Goal: Information Seeking & Learning: Compare options

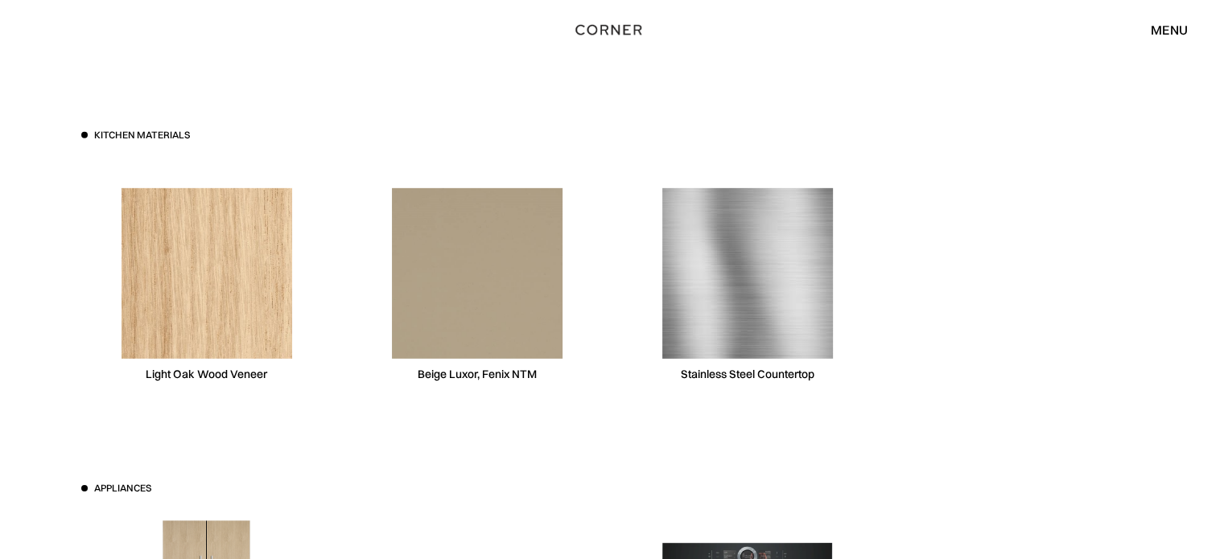
scroll to position [5008, 0]
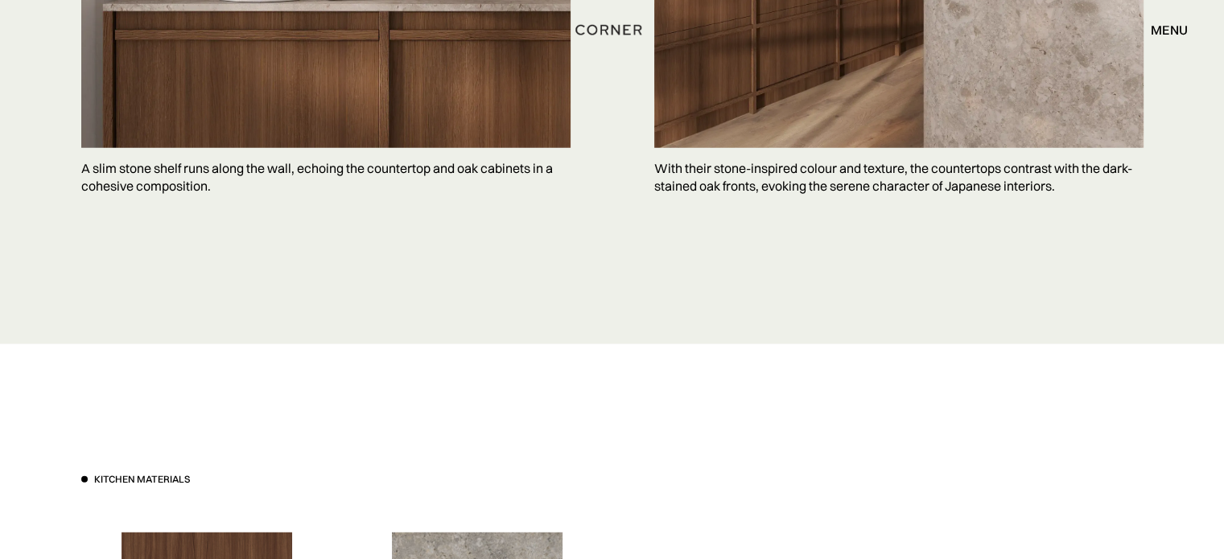
scroll to position [4686, 0]
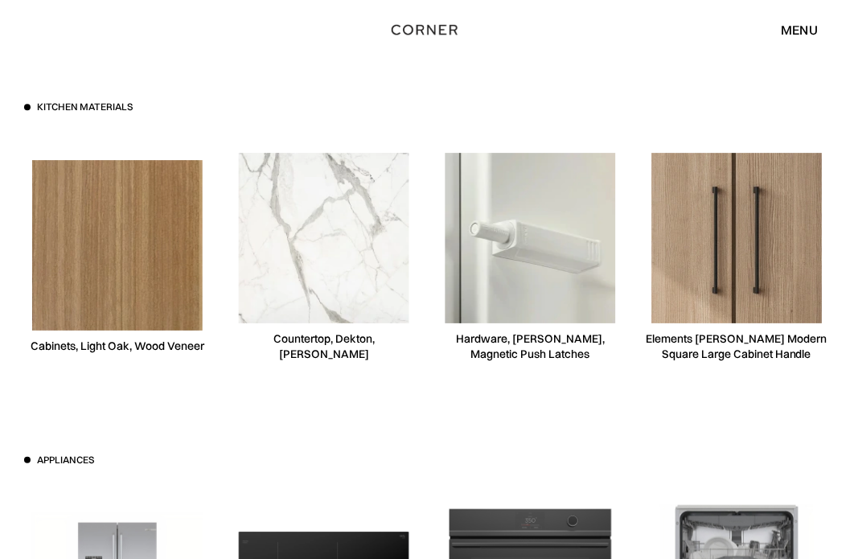
scroll to position [4033, 0]
click at [826, 100] on div "Kitchen materials Cabinets, Light Oak, Wood Veneer Countertop, Dekton, Vigil Ha…" at bounding box center [427, 240] width 806 height 281
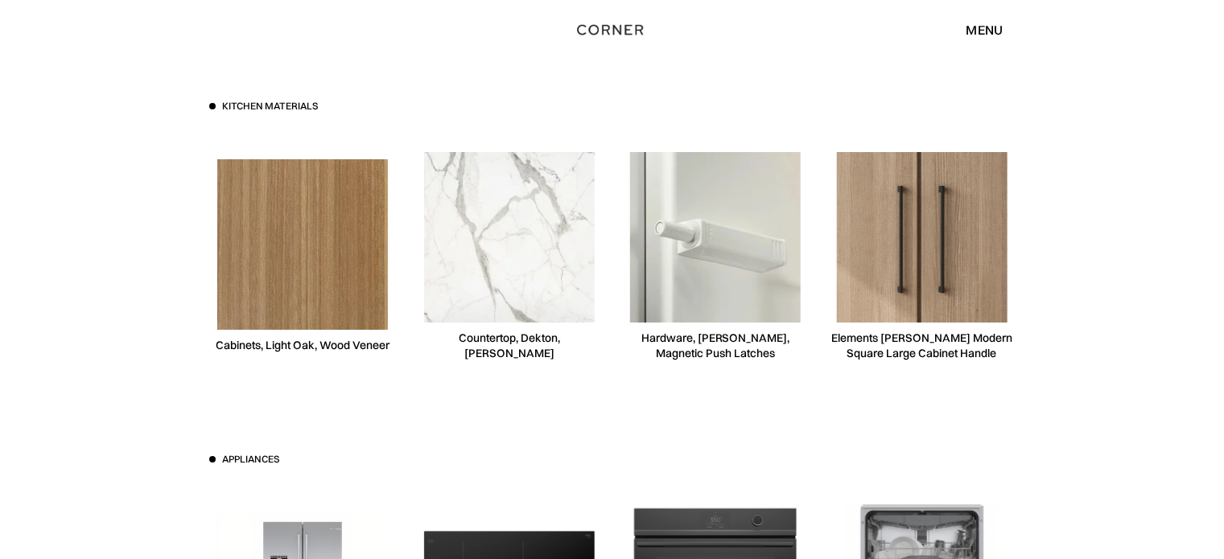
scroll to position [4720, 0]
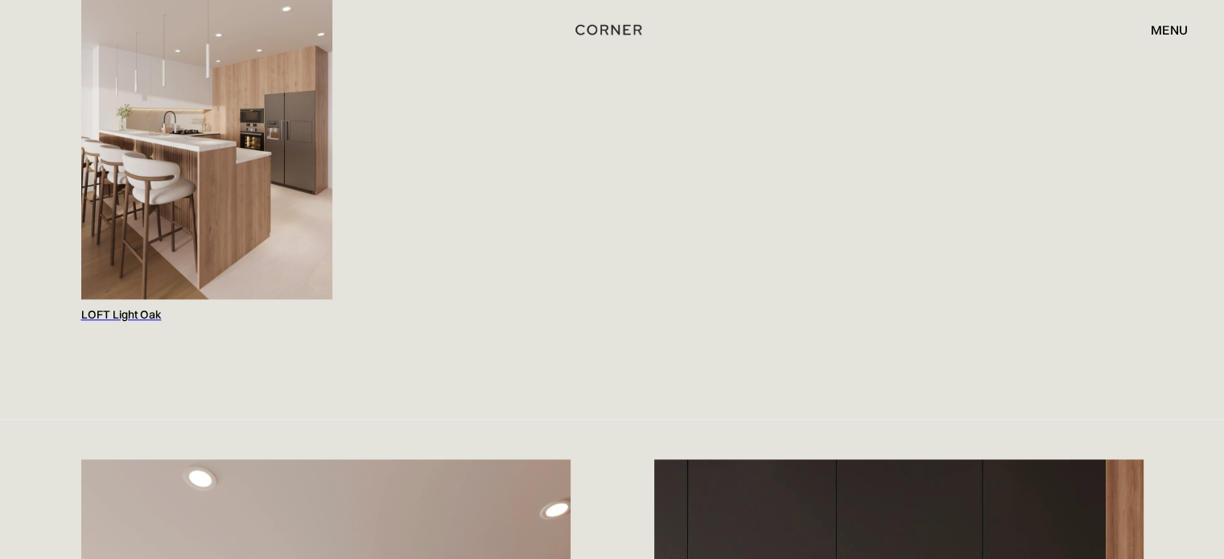
scroll to position [1976, 0]
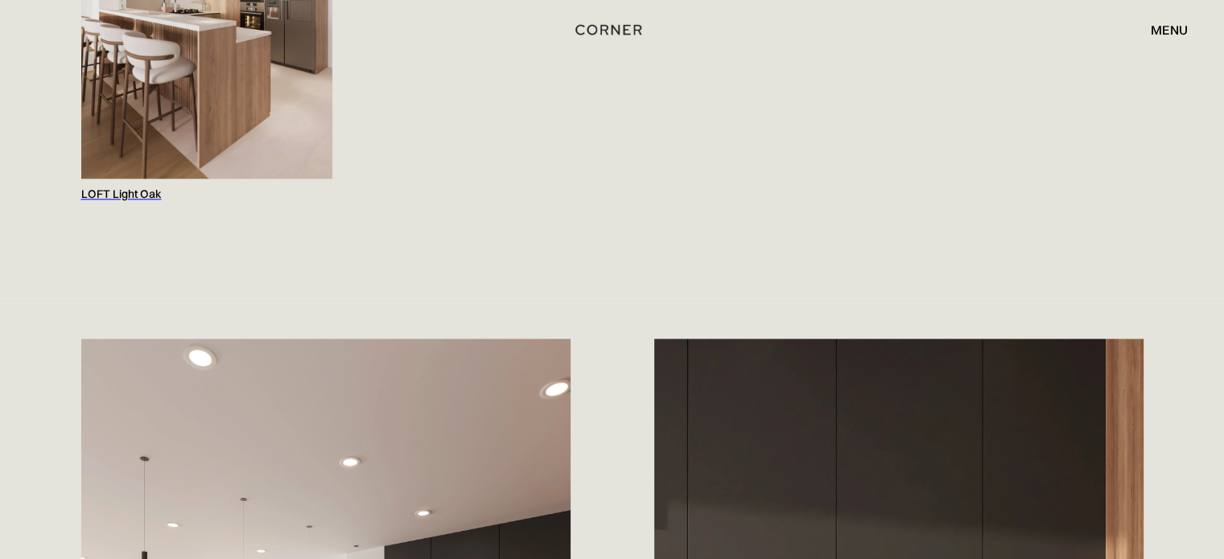
drag, startPoint x: 1235, startPoint y: 34, endPoint x: 1230, endPoint y: 176, distance: 142.5
click at [153, 187] on div "LOFT Light Oak" at bounding box center [206, 194] width 251 height 15
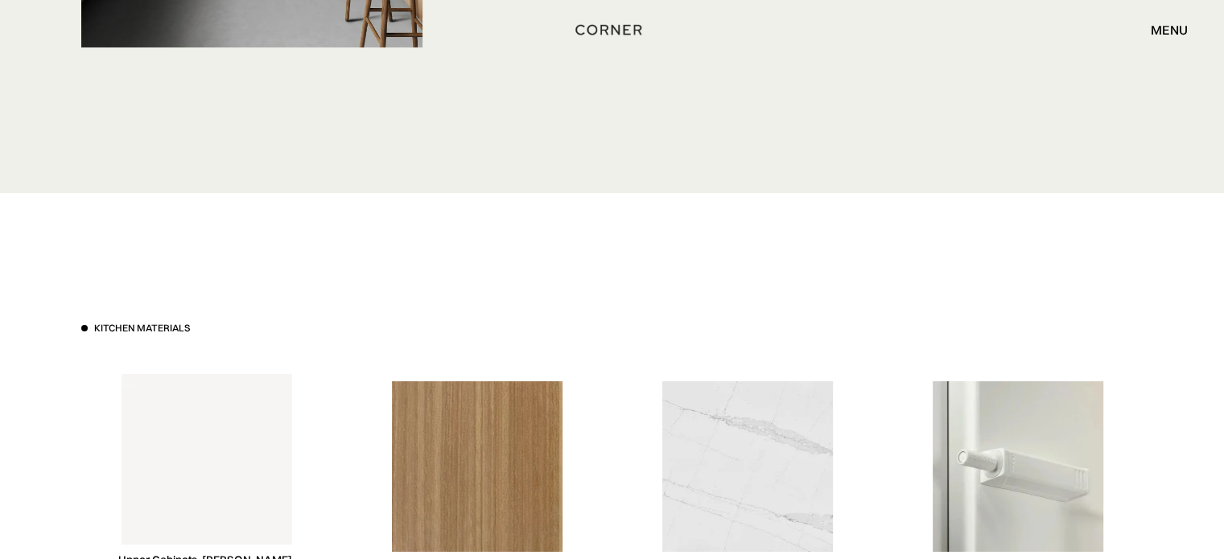
scroll to position [6115, 0]
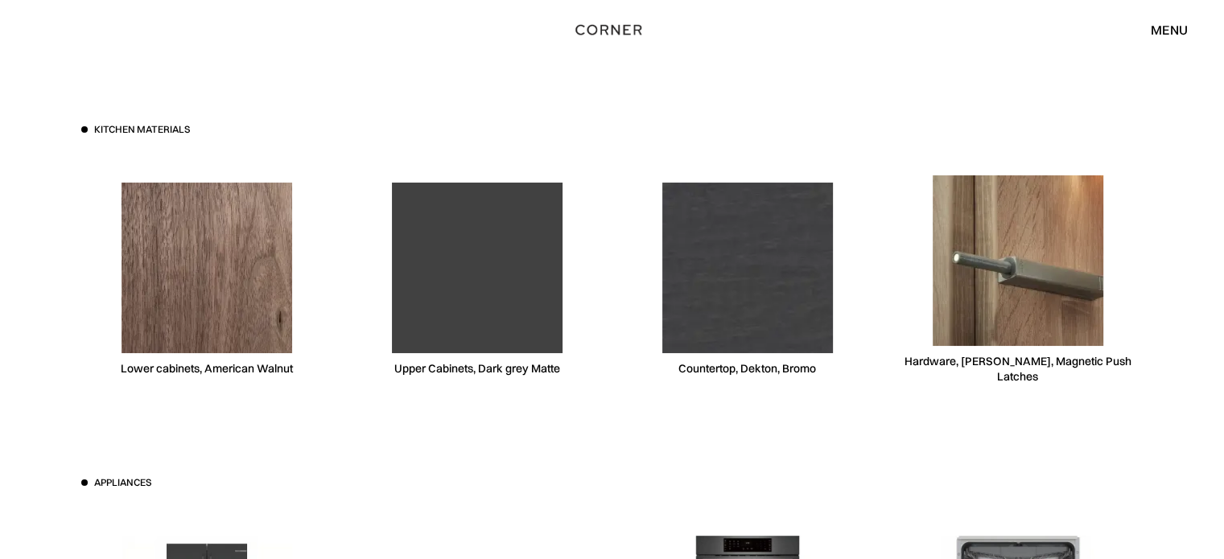
scroll to position [6105, 0]
